Goal: Task Accomplishment & Management: Manage account settings

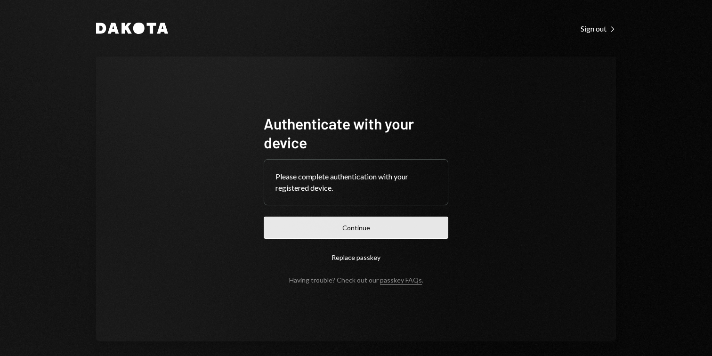
click at [351, 225] on button "Continue" at bounding box center [356, 228] width 185 height 22
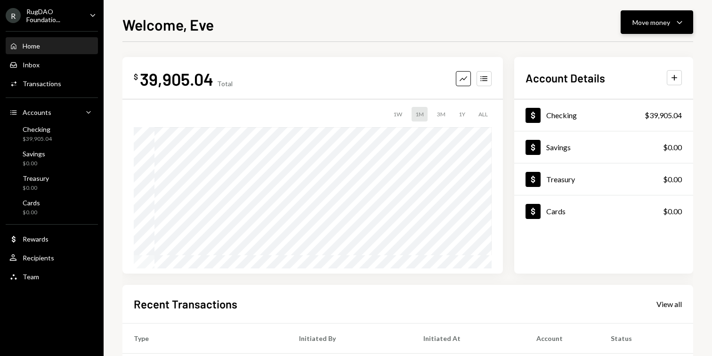
click at [644, 19] on div "Move money" at bounding box center [652, 22] width 38 height 10
click at [622, 50] on div "Send" at bounding box center [649, 51] width 69 height 10
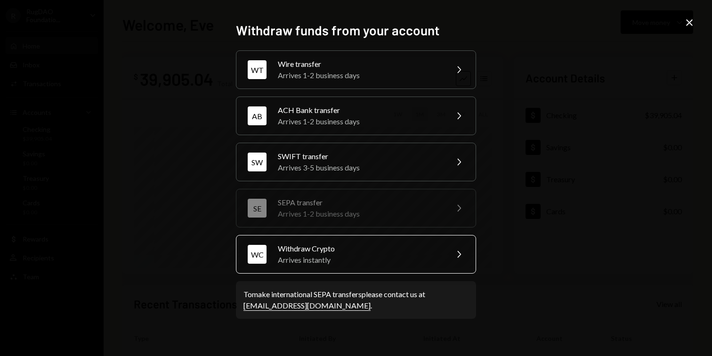
click at [359, 259] on div "Arrives instantly" at bounding box center [360, 259] width 164 height 11
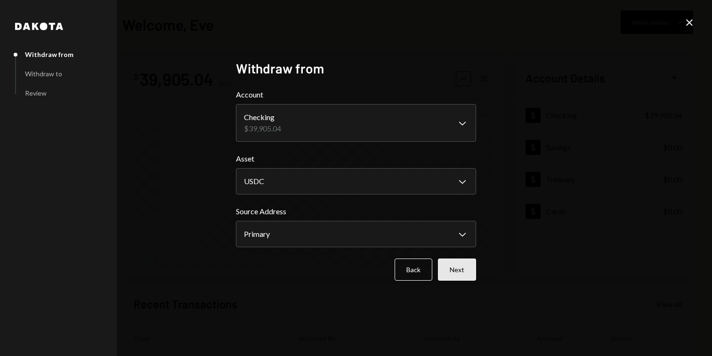
click at [456, 271] on button "Next" at bounding box center [457, 270] width 38 height 22
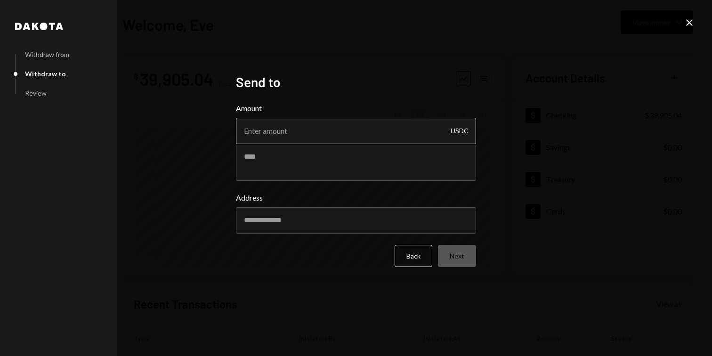
click at [297, 135] on input "Amount" at bounding box center [356, 131] width 240 height 26
paste input "38.99314"
click at [267, 131] on input "38.99314" at bounding box center [356, 131] width 240 height 26
type input "38993.14"
click at [266, 155] on textarea at bounding box center [356, 162] width 240 height 38
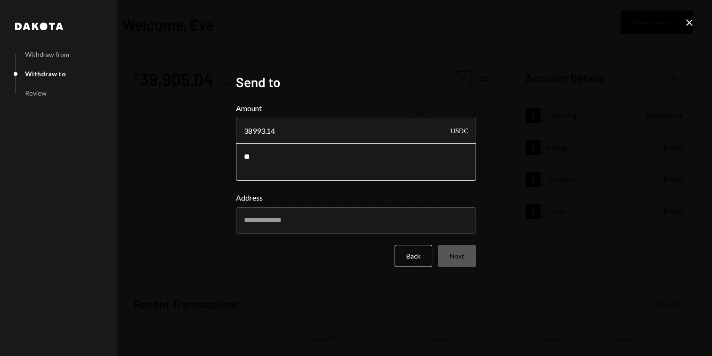
type textarea "*"
type textarea "**********"
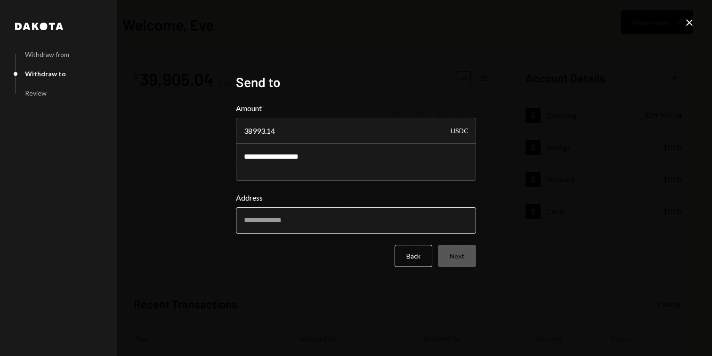
click at [289, 231] on input "Address" at bounding box center [356, 220] width 240 height 26
paste input "**********"
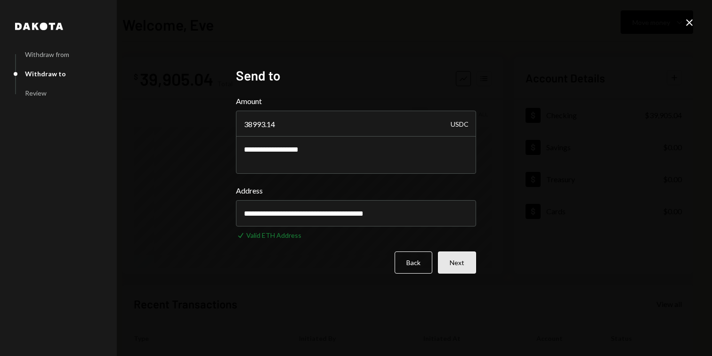
type input "**********"
click at [465, 265] on button "Next" at bounding box center [457, 263] width 38 height 22
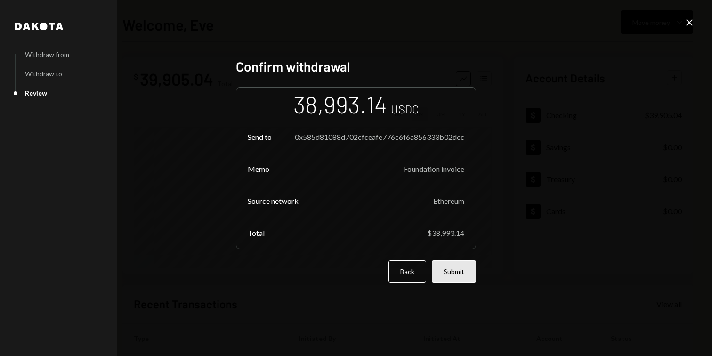
click at [450, 268] on button "Submit" at bounding box center [454, 272] width 44 height 22
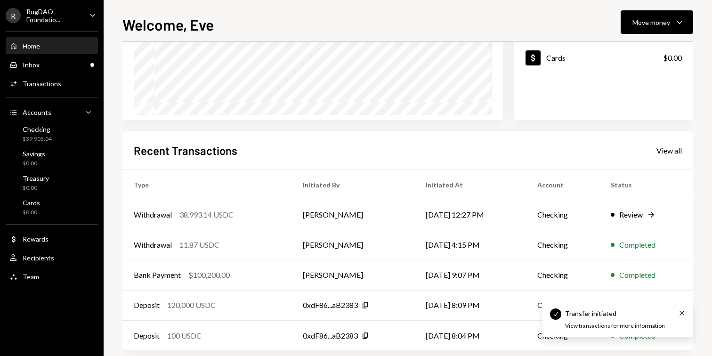
scroll to position [167, 0]
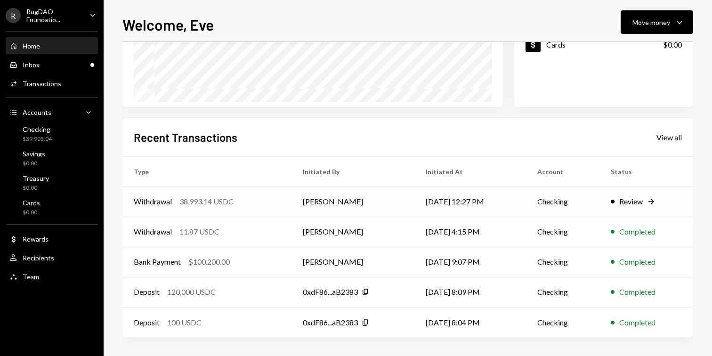
click at [251, 205] on div "Withdrawal 38,993.14 USDC" at bounding box center [207, 201] width 147 height 11
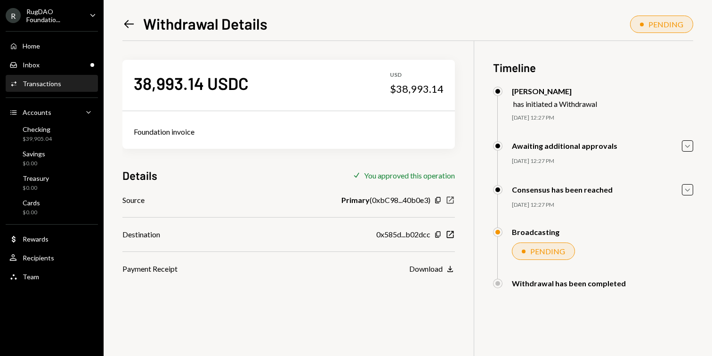
click at [452, 201] on icon "New Window" at bounding box center [450, 200] width 9 height 9
